Goal: Entertainment & Leisure: Browse casually

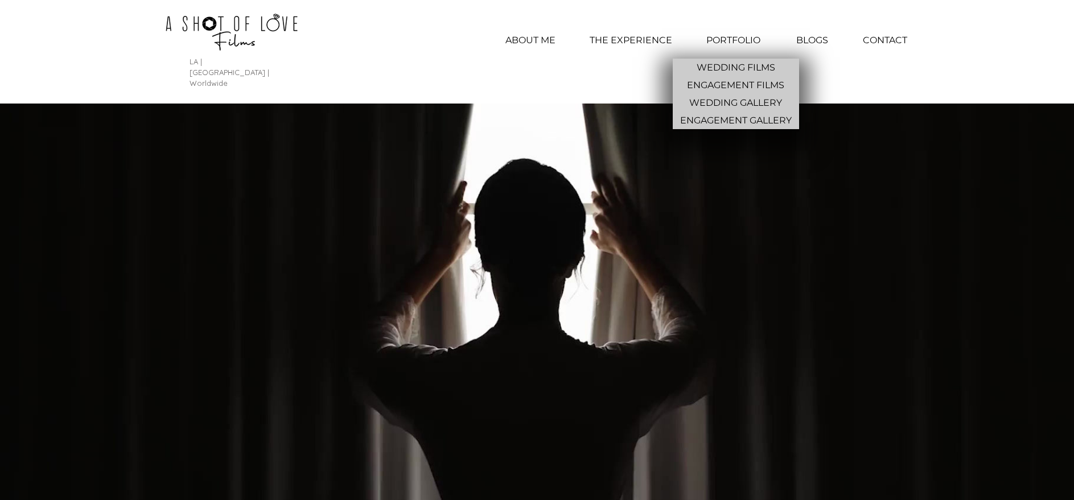
click at [720, 36] on p "PORTFOLIO" at bounding box center [733, 40] width 65 height 28
click at [733, 101] on p "WEDDING GALLERY" at bounding box center [736, 103] width 102 height 18
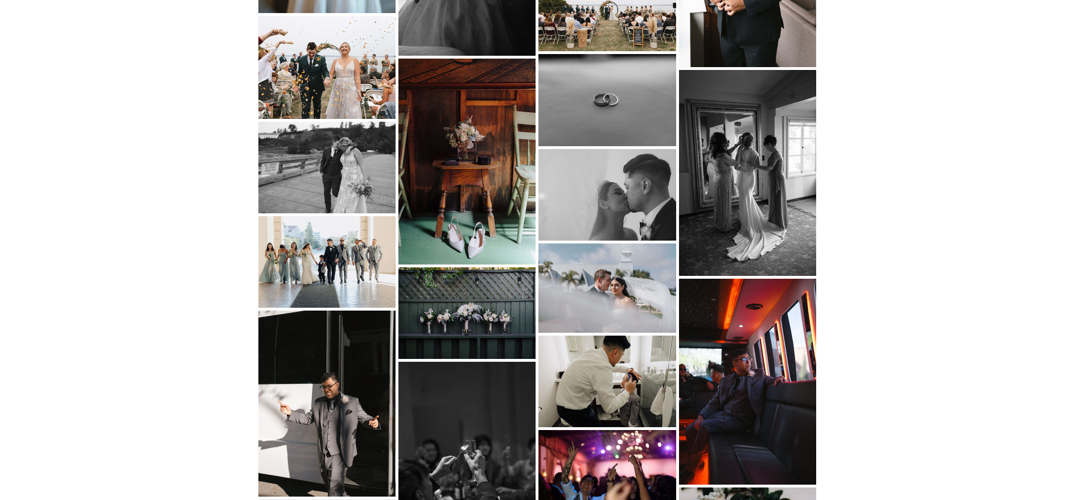
scroll to position [2903, 0]
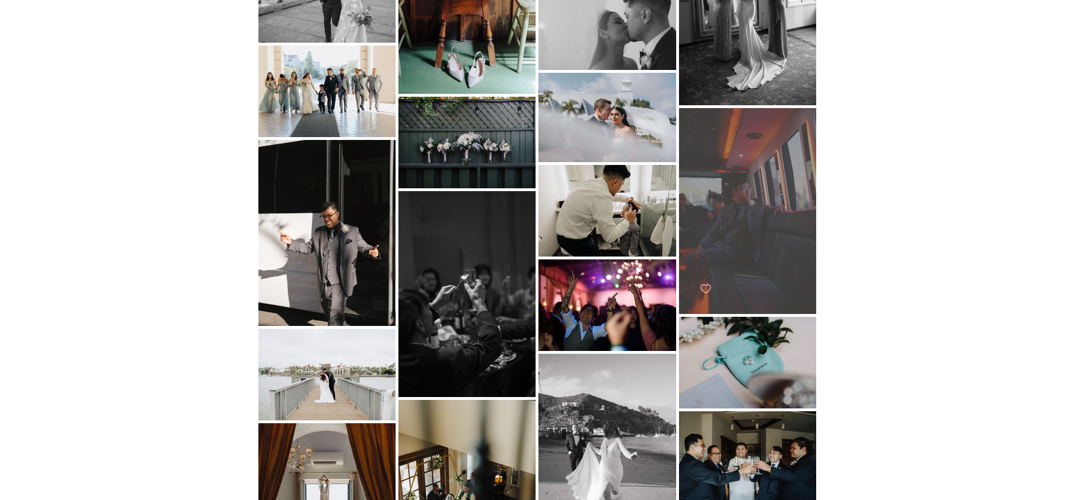
click at [768, 201] on div "main content" at bounding box center [747, 211] width 137 height 206
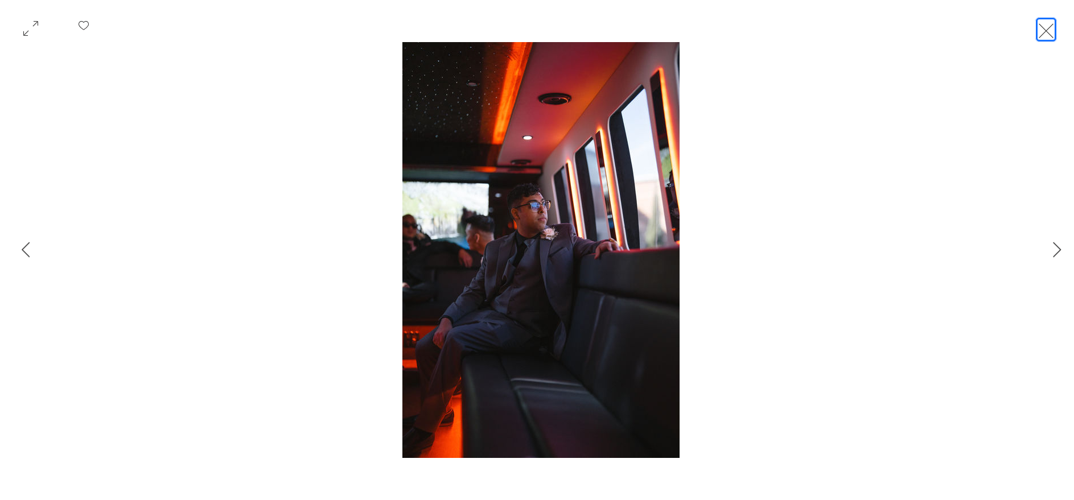
click at [1046, 32] on button "Exit expand mode" at bounding box center [1046, 29] width 22 height 25
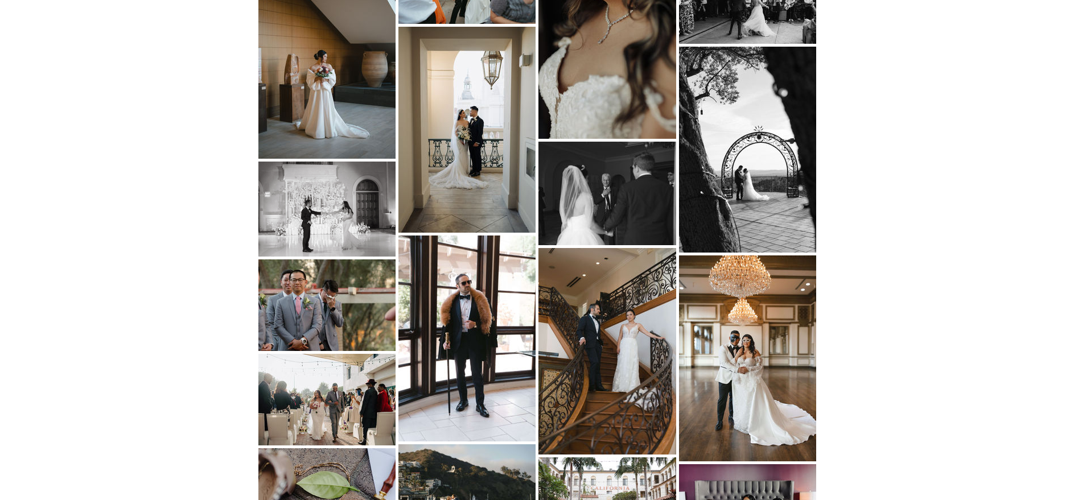
scroll to position [569, 0]
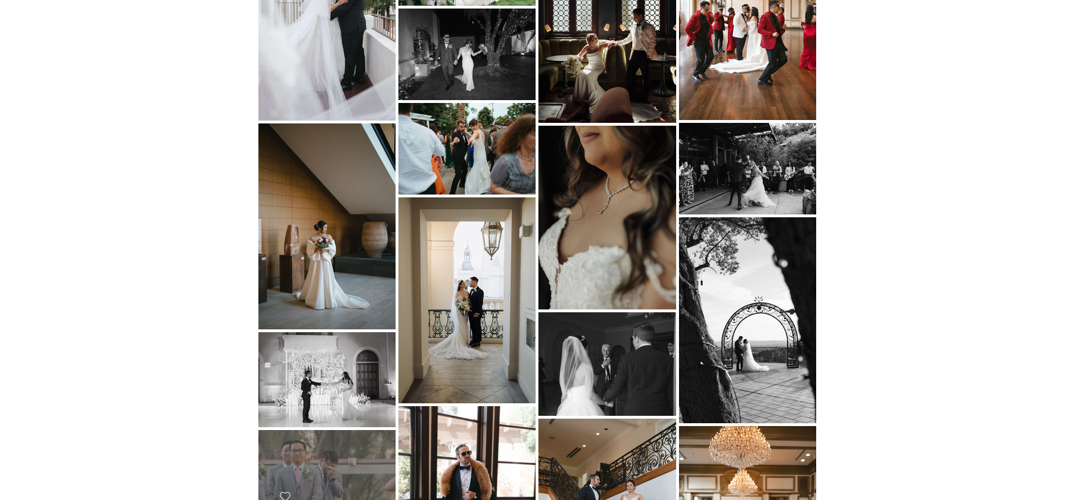
click at [310, 475] on div "main content" at bounding box center [326, 476] width 137 height 92
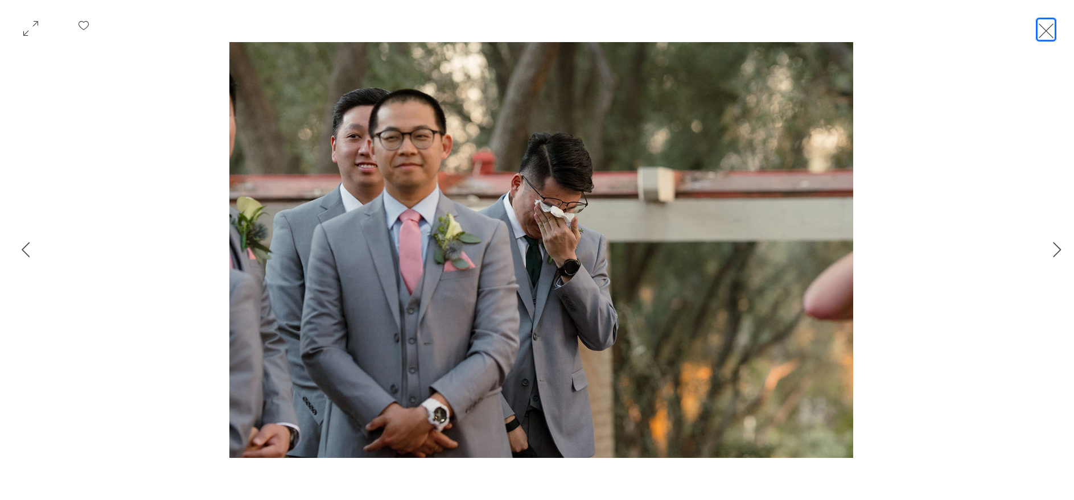
click at [1045, 28] on button "Exit expand mode" at bounding box center [1046, 29] width 22 height 25
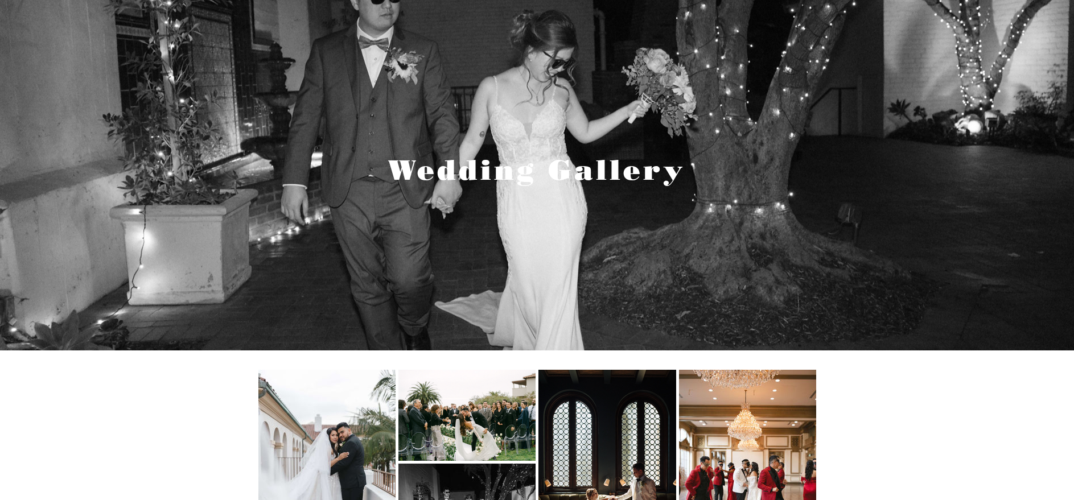
scroll to position [341, 0]
